Goal: Navigation & Orientation: Find specific page/section

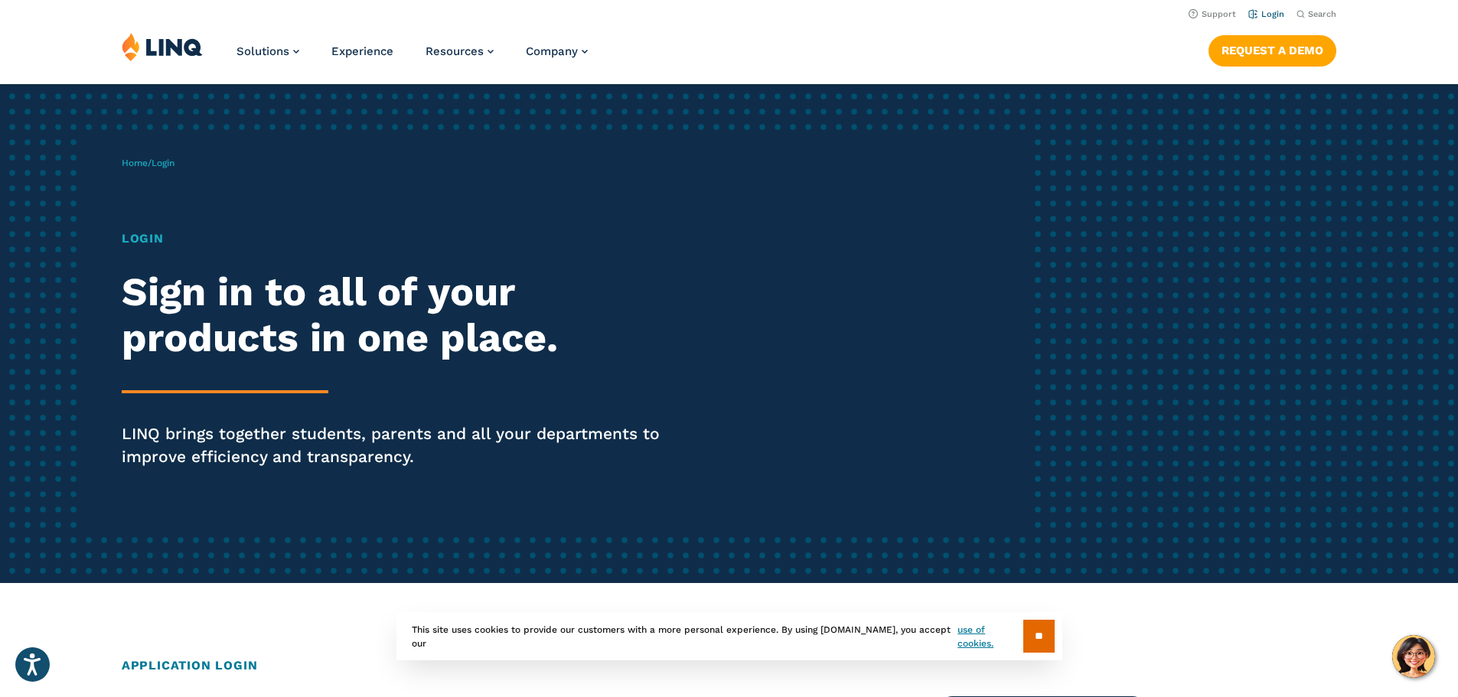
click at [1270, 9] on link "Login" at bounding box center [1266, 14] width 36 height 10
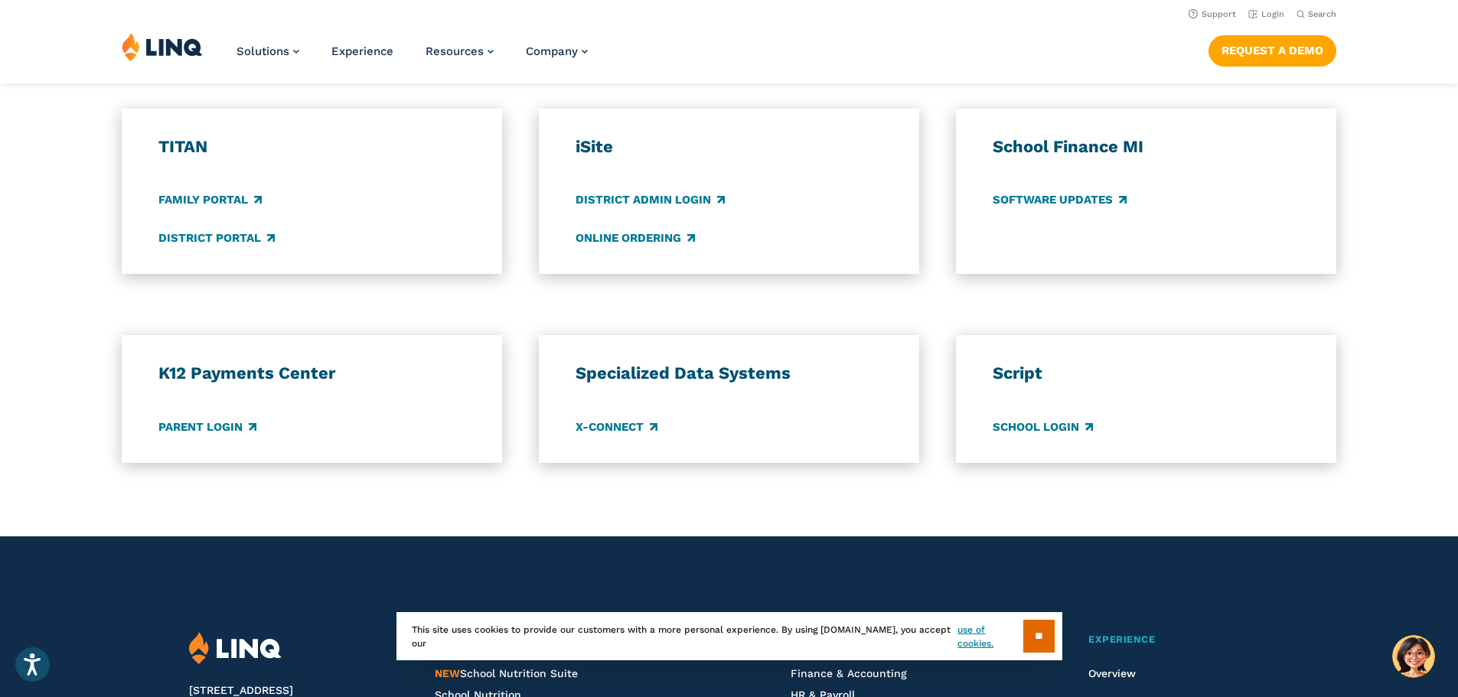
scroll to position [1106, 0]
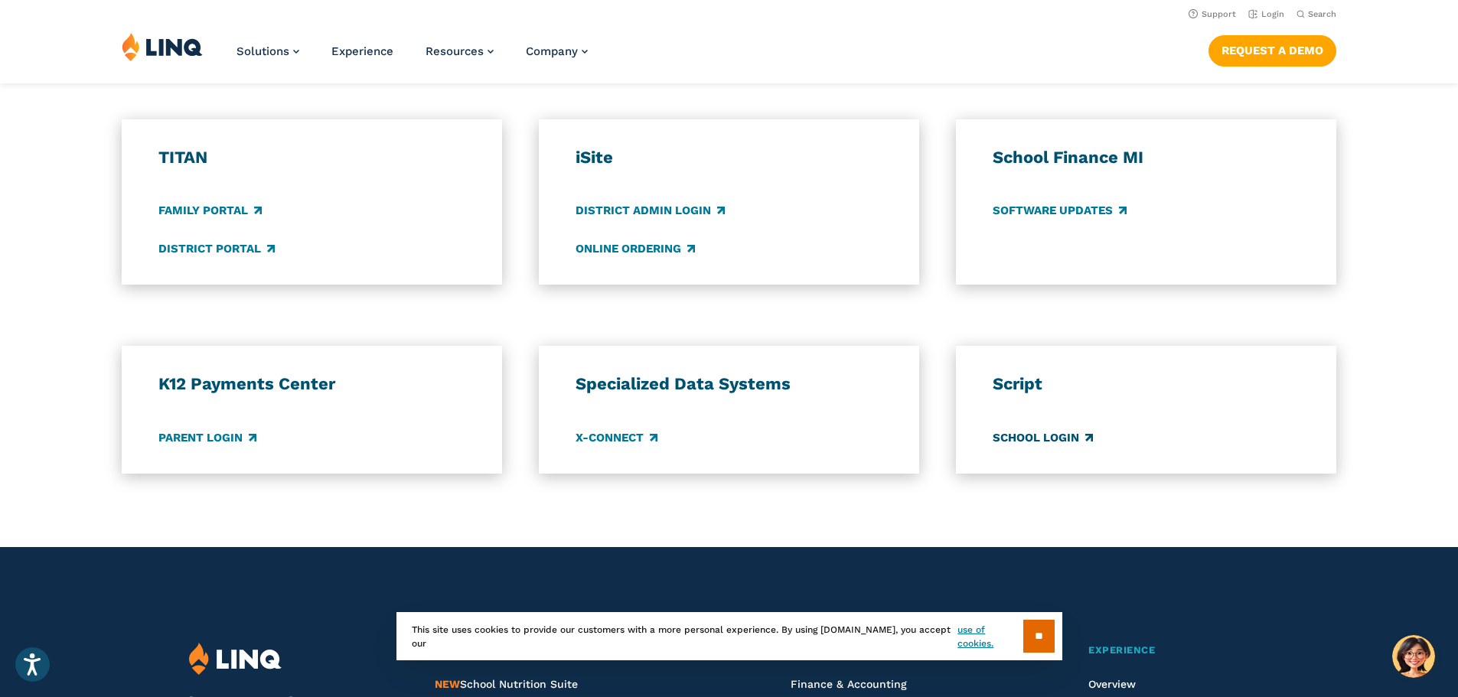
click at [1037, 433] on link "School Login" at bounding box center [1043, 437] width 100 height 17
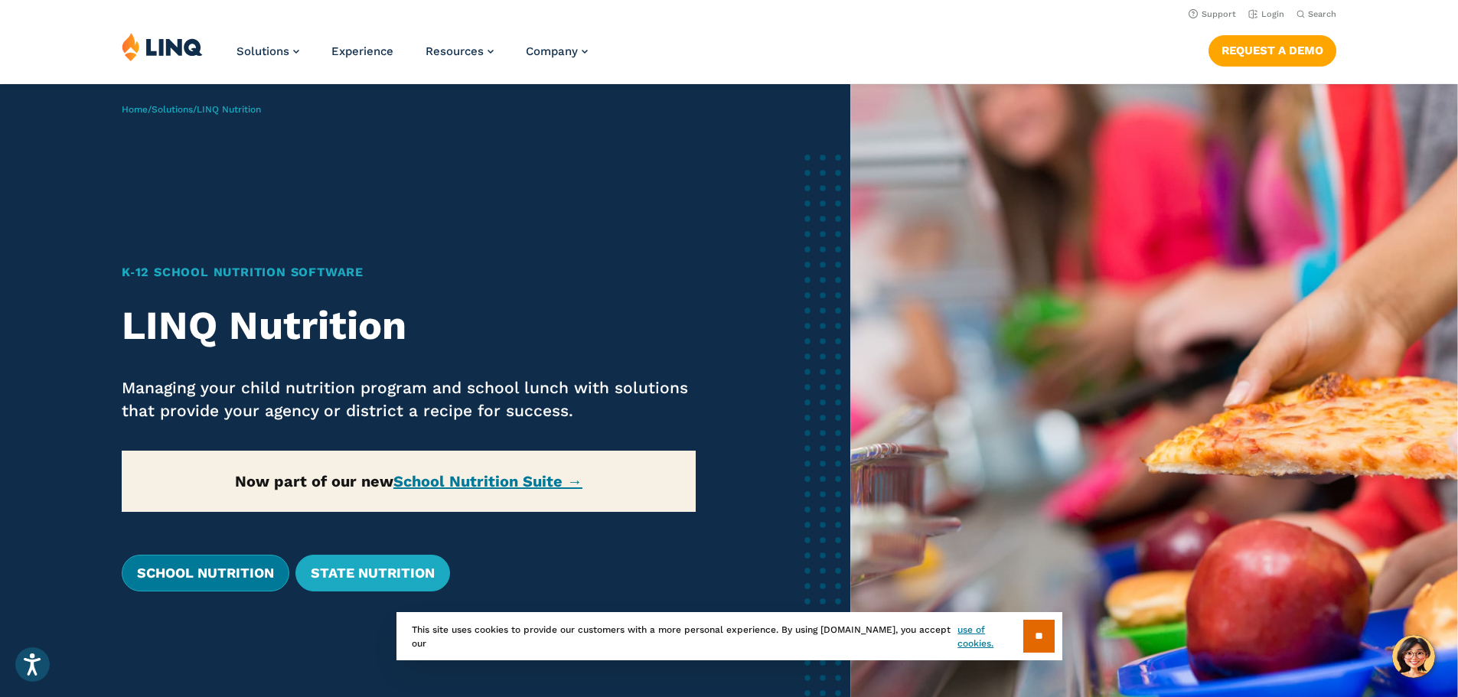
click at [182, 579] on link "School Nutrition" at bounding box center [206, 573] width 168 height 37
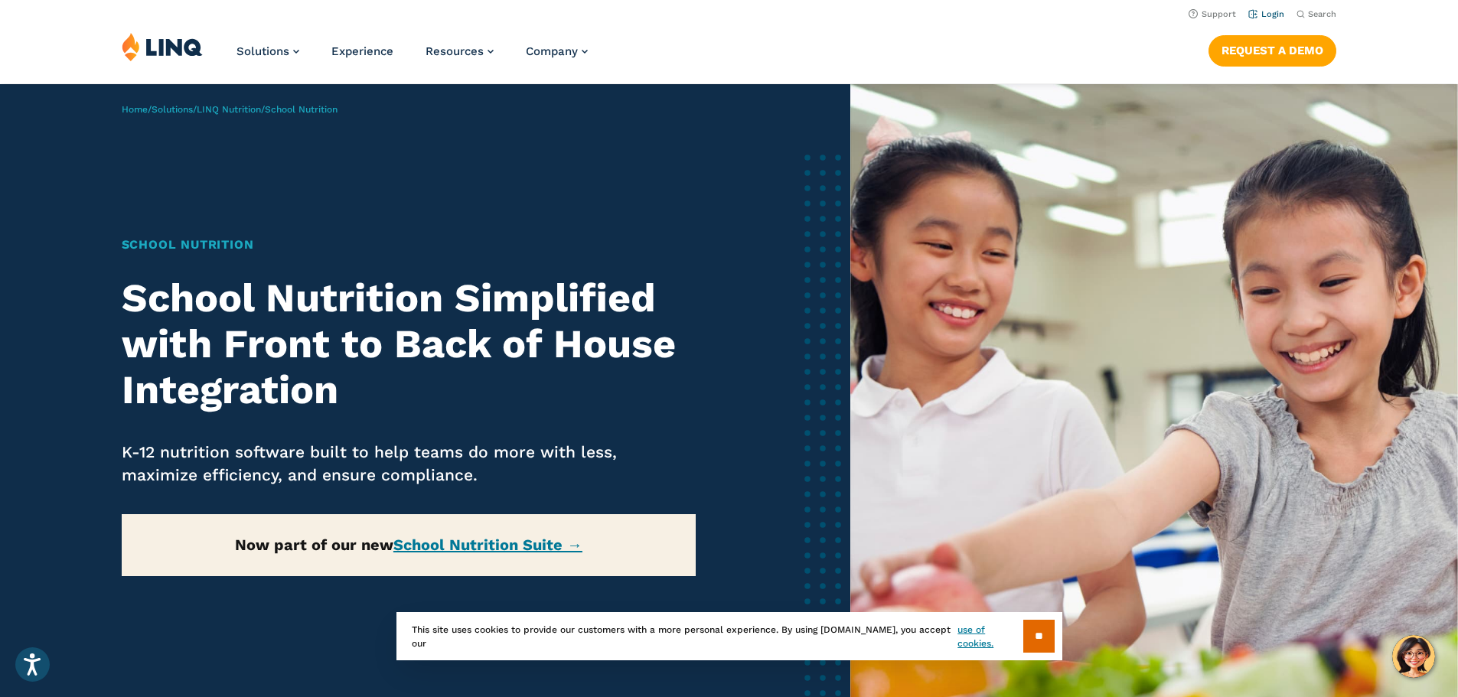
click at [1268, 9] on link "Login" at bounding box center [1266, 14] width 36 height 10
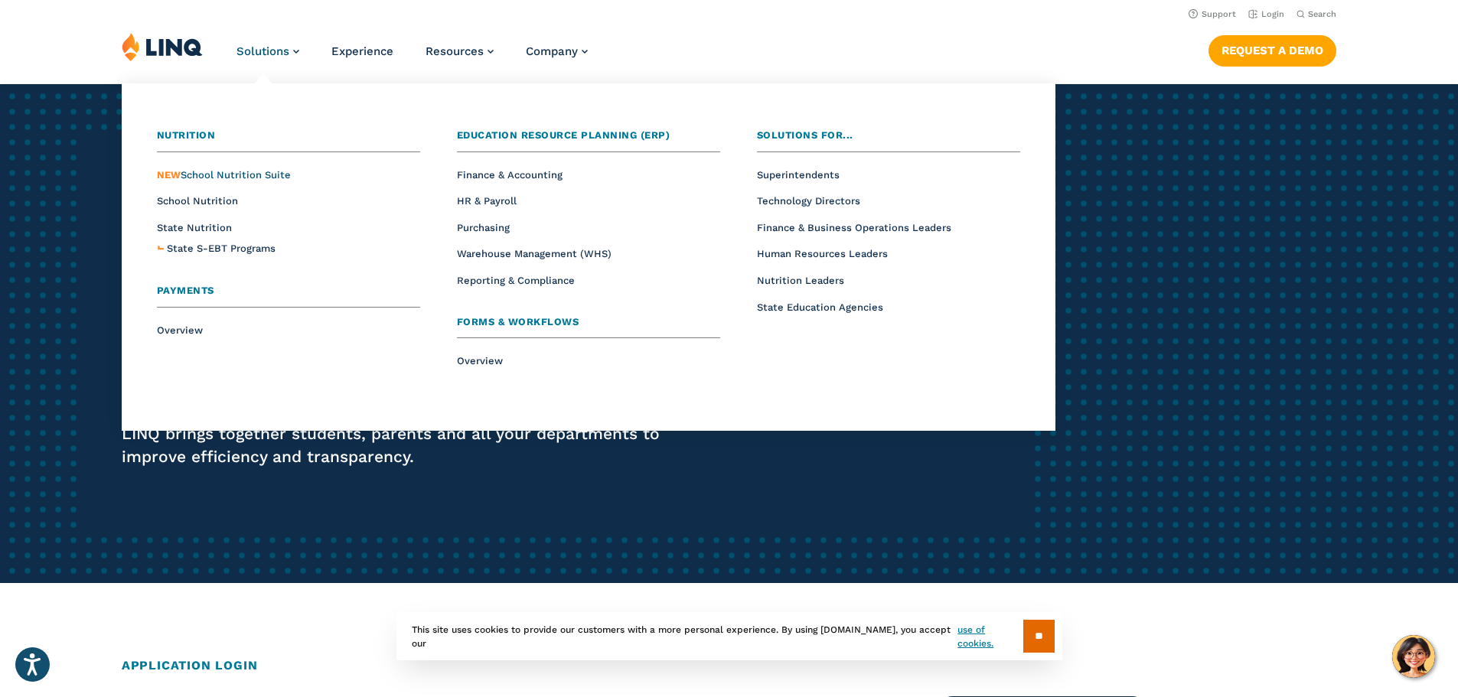
click at [163, 172] on span "NEW" at bounding box center [169, 174] width 24 height 11
